Goal: Check status: Check status

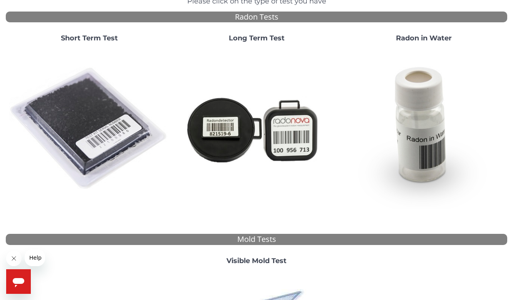
scroll to position [70, 0]
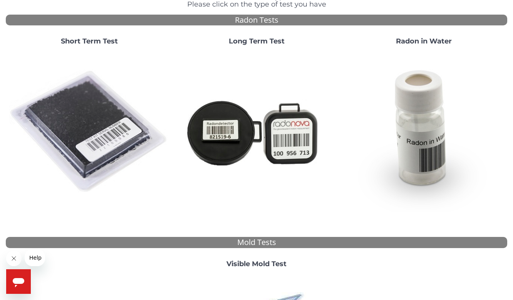
click at [76, 99] on img at bounding box center [89, 132] width 161 height 161
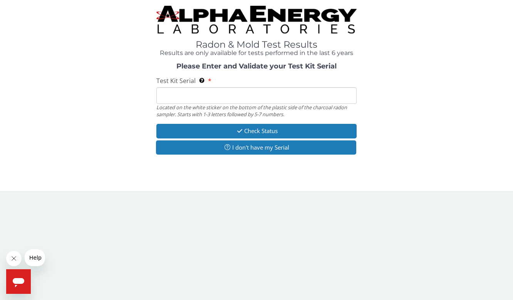
scroll to position [0, 0]
click at [226, 95] on input "Test Kit Serial Located on the white sticker on the bottom of the plastic side …" at bounding box center [259, 95] width 203 height 17
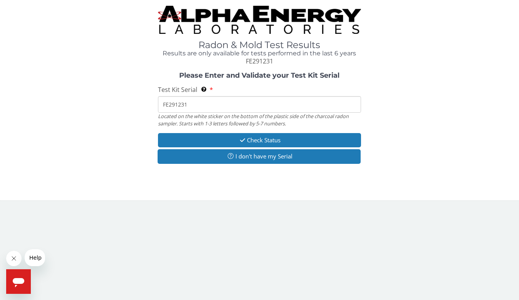
type input "FE291231"
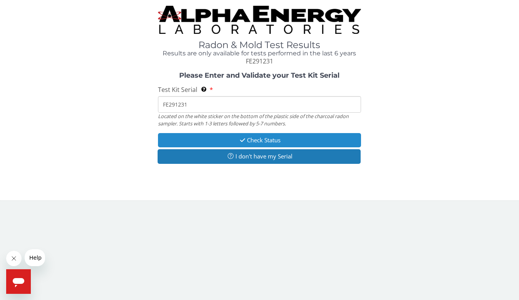
click at [269, 139] on button "Check Status" at bounding box center [259, 140] width 203 height 14
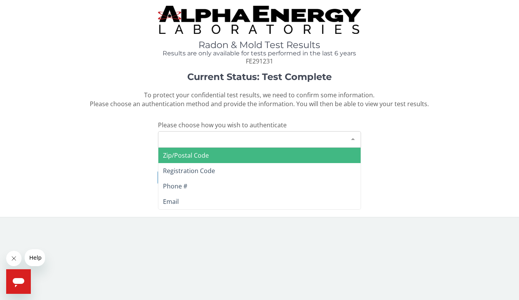
click at [354, 137] on div at bounding box center [352, 139] width 15 height 15
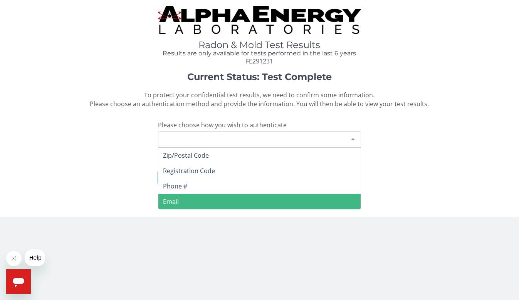
click at [170, 201] on span "Email" at bounding box center [171, 202] width 16 height 8
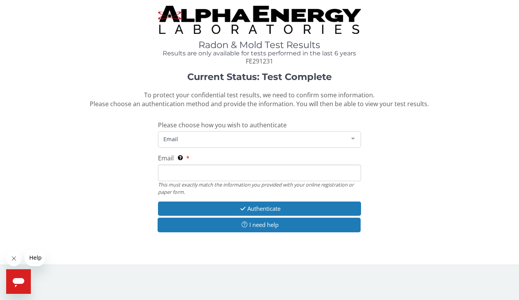
click at [182, 168] on input "Email This must exactly match the information you provided with your online reg…" at bounding box center [259, 173] width 203 height 17
type input "[EMAIL_ADDRESS][DOMAIN_NAME]"
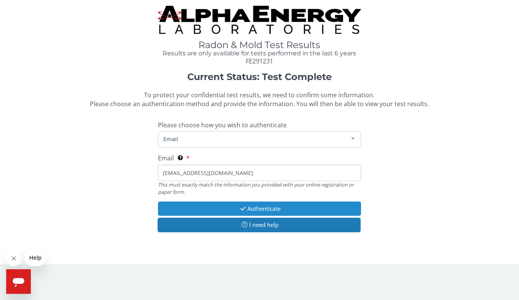
click at [227, 213] on button "Authenticate" at bounding box center [259, 209] width 203 height 14
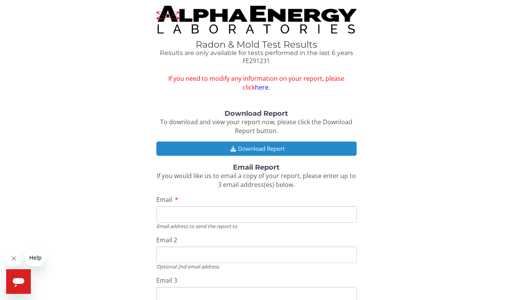
click at [278, 146] on button "Download Report" at bounding box center [256, 149] width 201 height 14
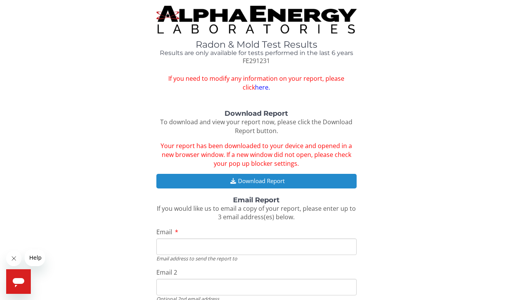
click at [266, 177] on button "Download Report" at bounding box center [256, 181] width 201 height 14
